Goal: Navigation & Orientation: Find specific page/section

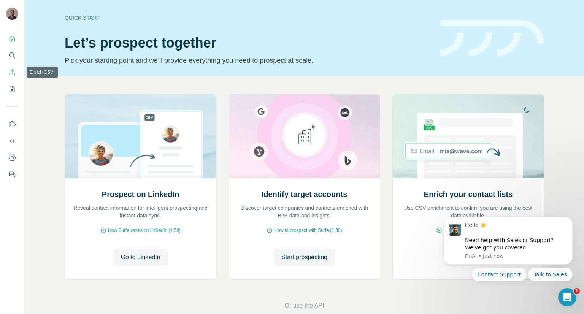
click at [13, 74] on icon "Enrich CSV" at bounding box center [12, 72] width 8 height 8
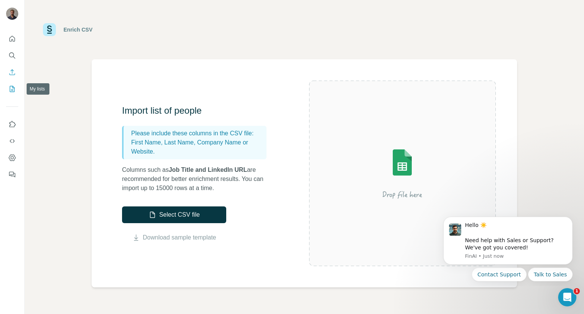
click at [13, 85] on icon "My lists" at bounding box center [12, 89] width 8 height 8
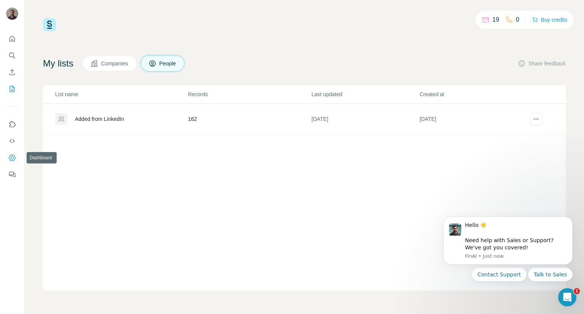
click at [11, 155] on icon "Dashboard" at bounding box center [12, 158] width 8 height 8
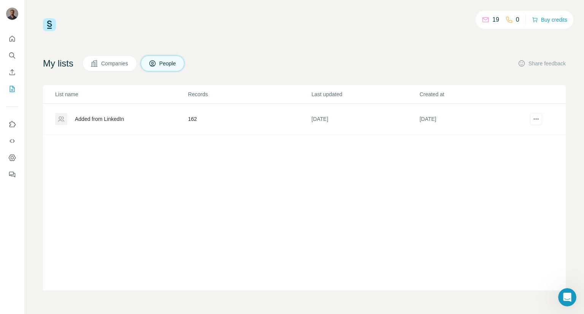
click at [482, 19] on icon at bounding box center [485, 18] width 6 height 3
click at [550, 19] on button "Buy credits" at bounding box center [549, 19] width 35 height 11
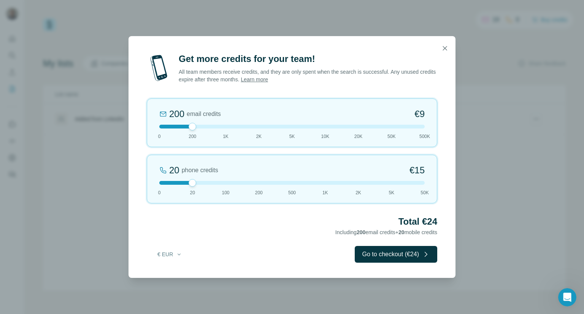
drag, startPoint x: 368, startPoint y: 44, endPoint x: 330, endPoint y: 52, distance: 38.4
click at [330, 52] on div at bounding box center [291, 48] width 327 height 24
click at [443, 47] on icon "button" at bounding box center [445, 48] width 8 height 8
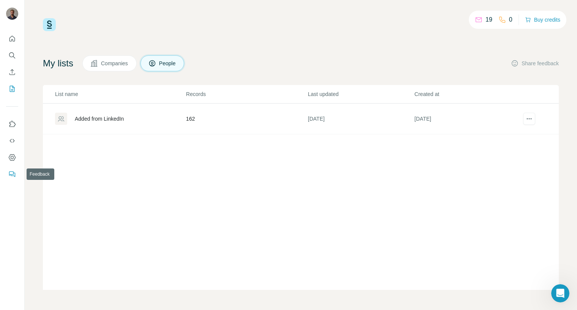
click at [12, 176] on icon "Feedback" at bounding box center [12, 175] width 8 height 8
